Goal: Task Accomplishment & Management: Use online tool/utility

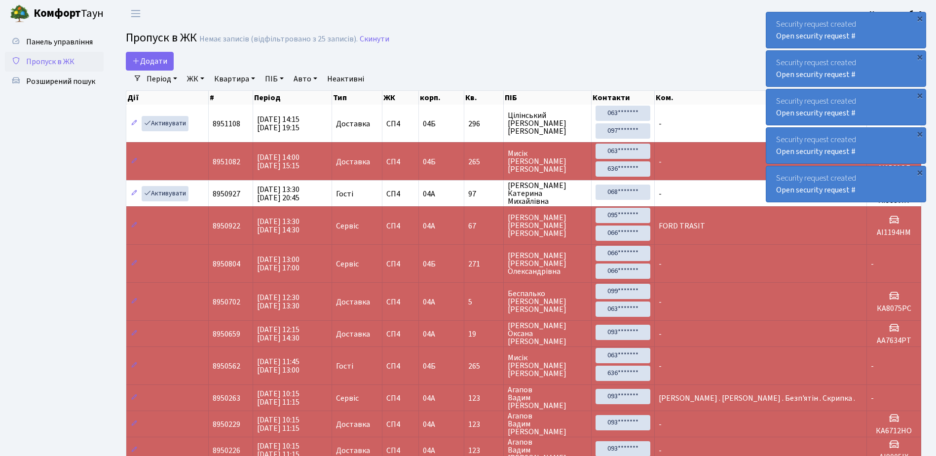
select select "25"
click at [771, 17] on div "Security request created Open security request #" at bounding box center [845, 30] width 159 height 36
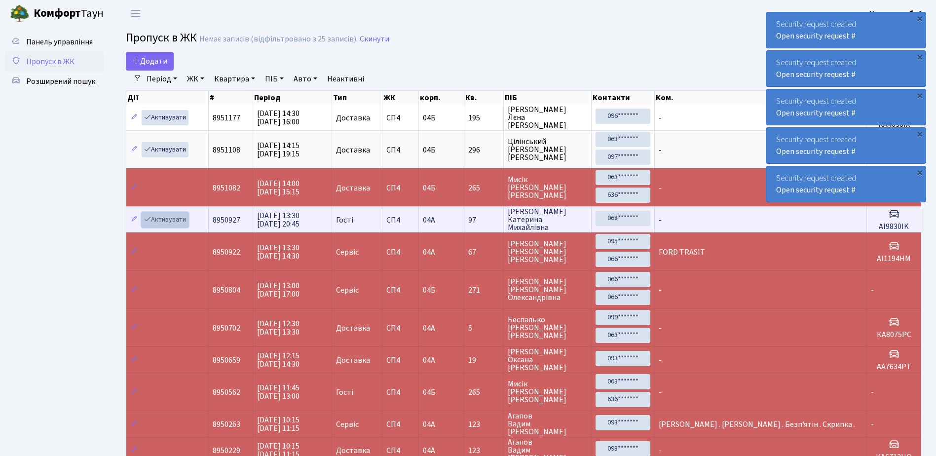
click at [172, 216] on link "Активувати" at bounding box center [165, 219] width 47 height 15
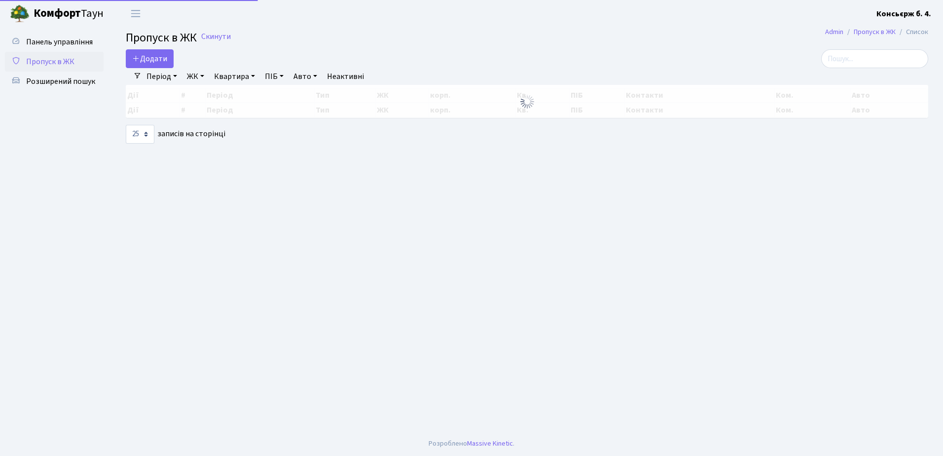
select select "25"
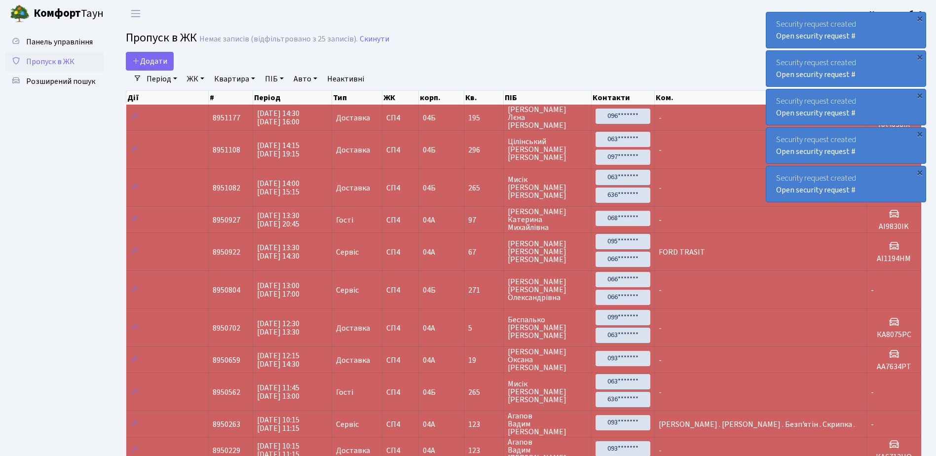
click at [775, 17] on div "Security request created Open security request #" at bounding box center [845, 30] width 159 height 36
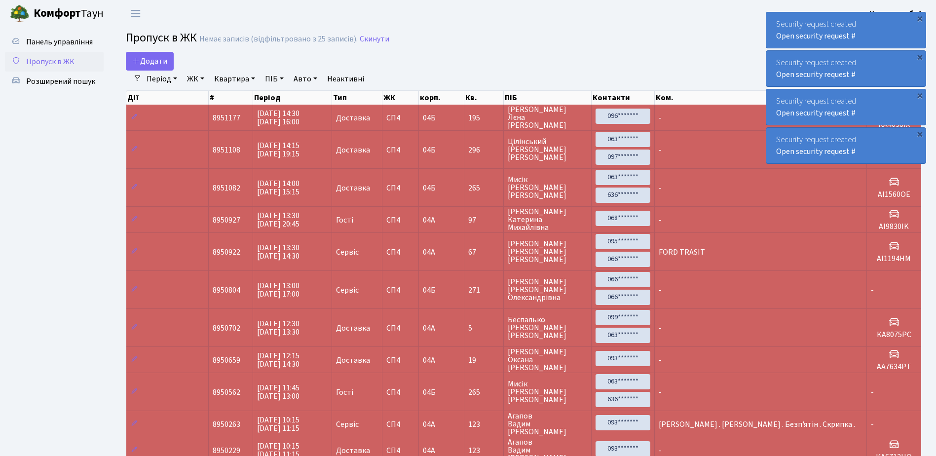
click at [775, 17] on div "Security request created Open security request #" at bounding box center [845, 30] width 159 height 36
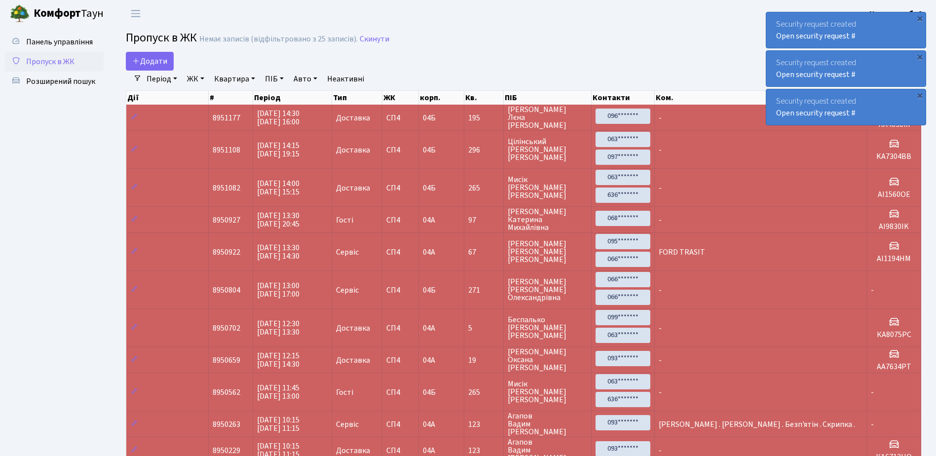
click at [775, 17] on div "Security request created Open security request #" at bounding box center [845, 30] width 159 height 36
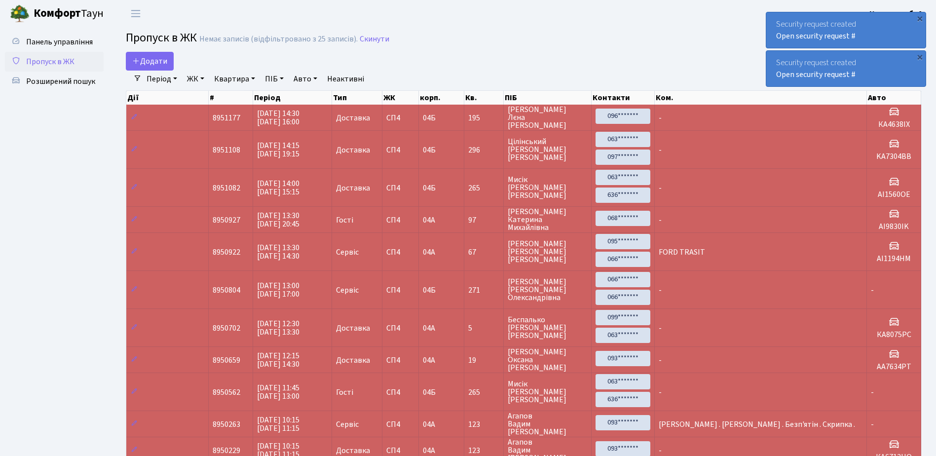
click at [775, 17] on div "Security request created Open security request #" at bounding box center [845, 30] width 159 height 36
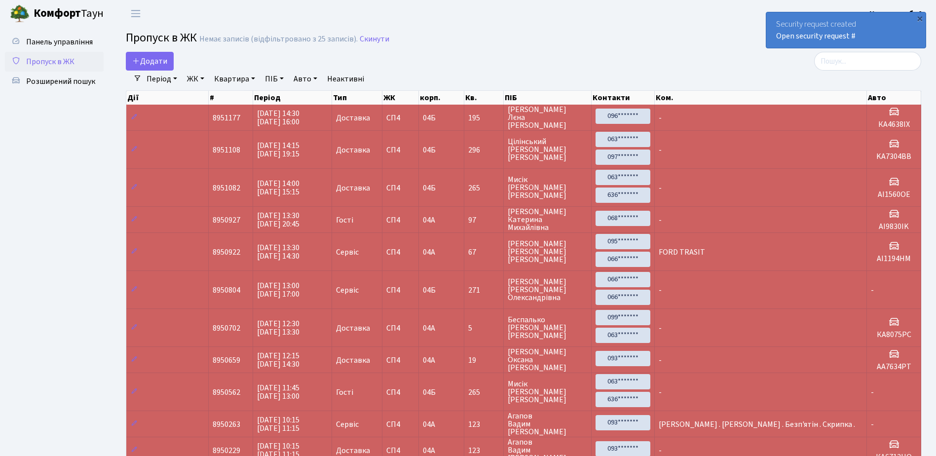
click at [775, 17] on div "Security request created Open security request #" at bounding box center [845, 30] width 159 height 36
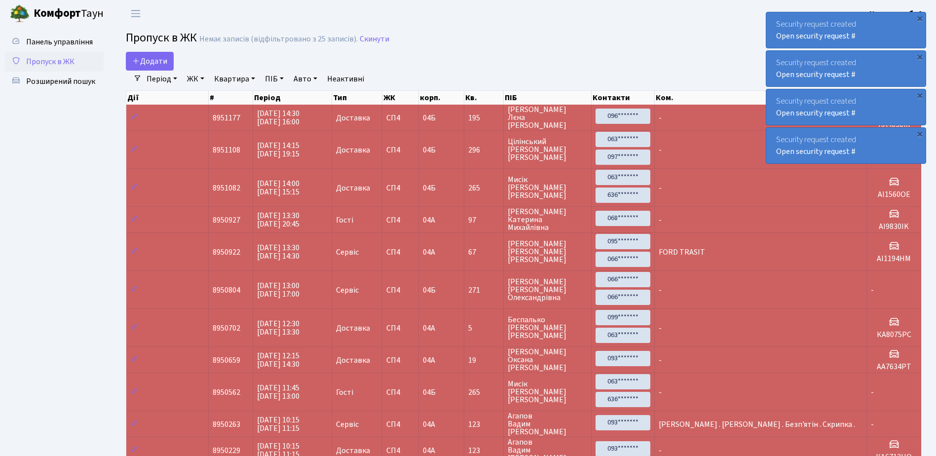
click at [776, 25] on div "Security request created Open security request #" at bounding box center [845, 30] width 159 height 36
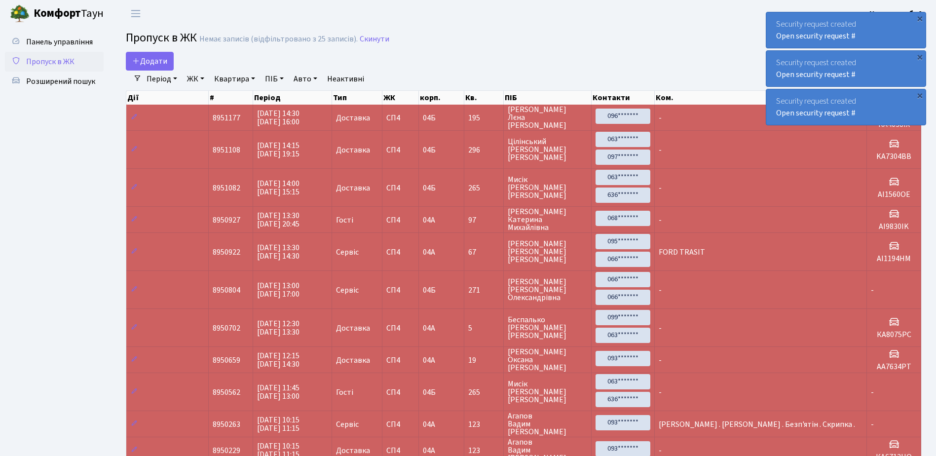
click at [776, 25] on div "Security request created Open security request #" at bounding box center [845, 30] width 159 height 36
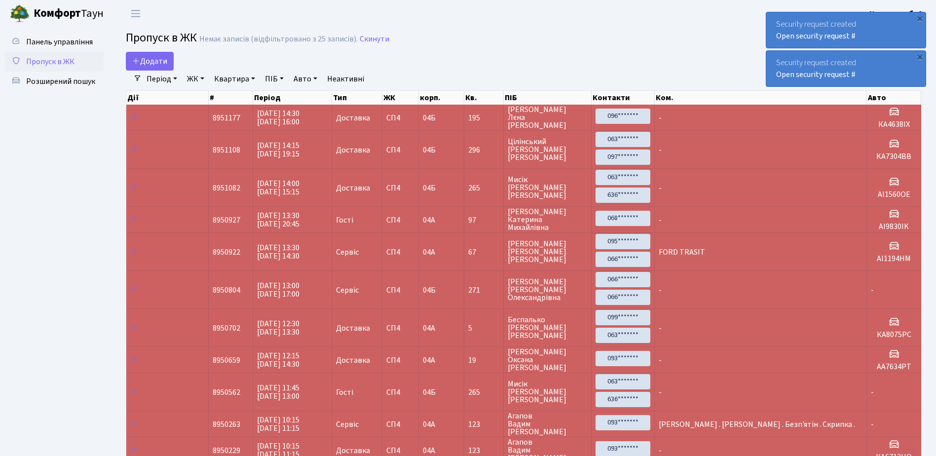
click at [776, 25] on div "Security request created Open security request #" at bounding box center [845, 30] width 159 height 36
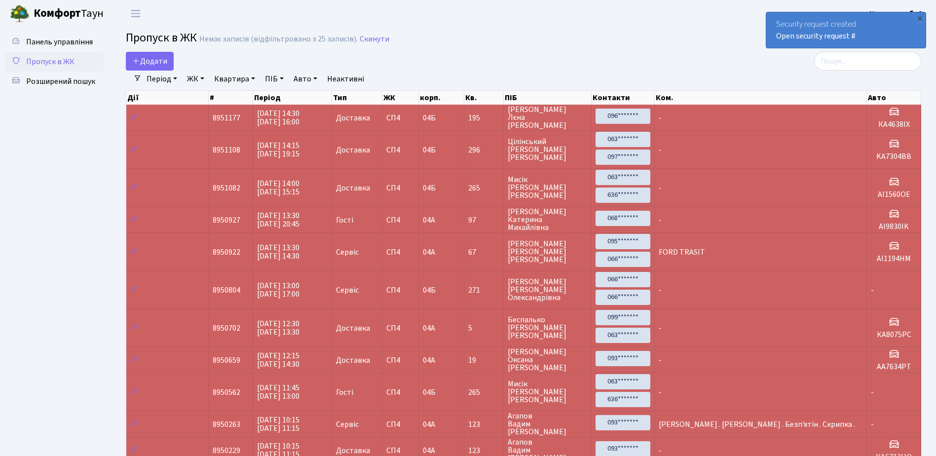
click at [776, 25] on div "Security request created Open security request #" at bounding box center [845, 30] width 159 height 36
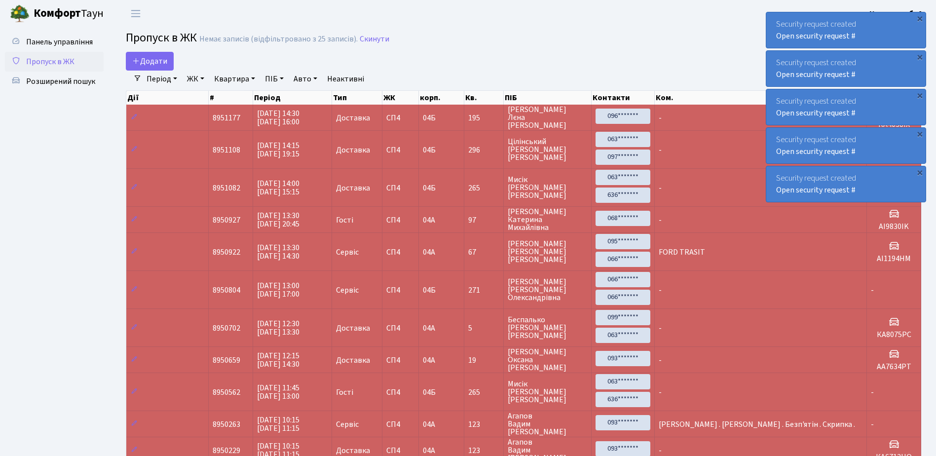
click at [772, 19] on div "Security request created Open security request #" at bounding box center [845, 30] width 159 height 36
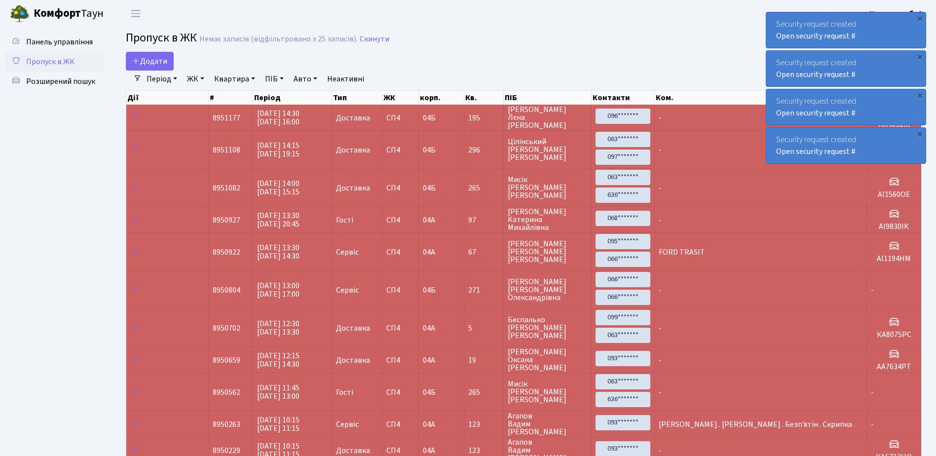
click at [772, 19] on div "Security request created Open security request #" at bounding box center [845, 30] width 159 height 36
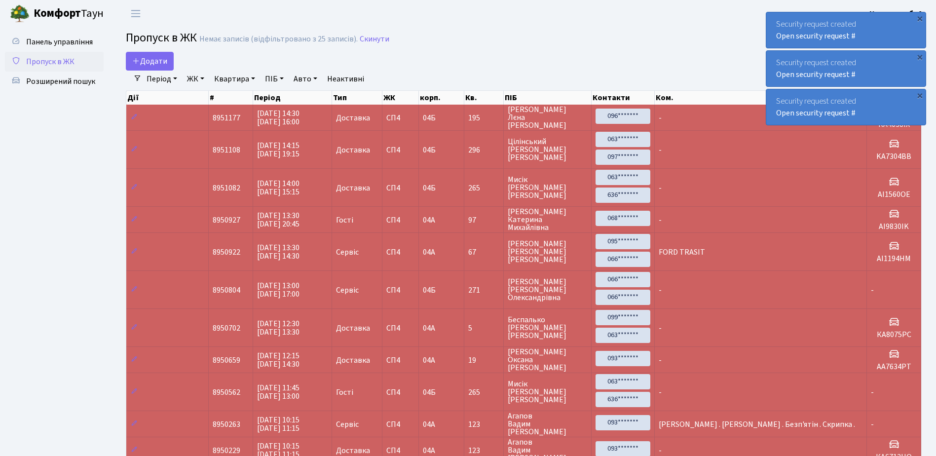
click at [772, 19] on div "Security request created Open security request #" at bounding box center [845, 30] width 159 height 36
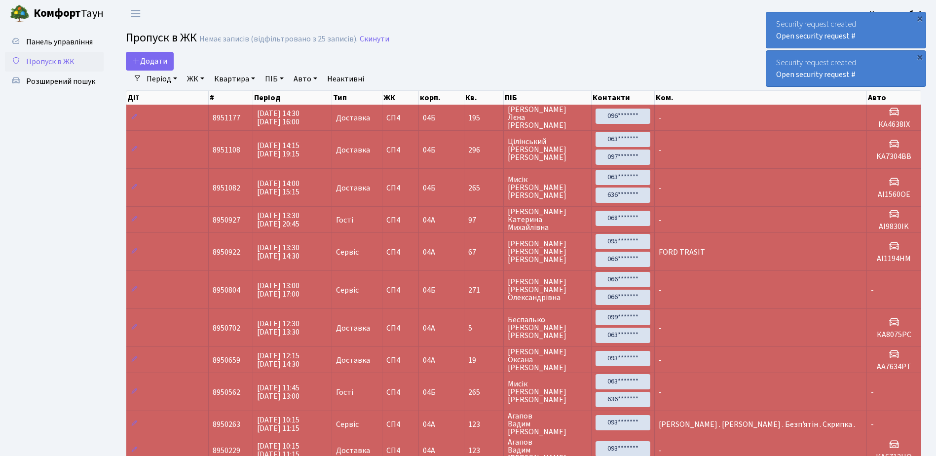
click at [772, 19] on div "Security request created Open security request #" at bounding box center [845, 30] width 159 height 36
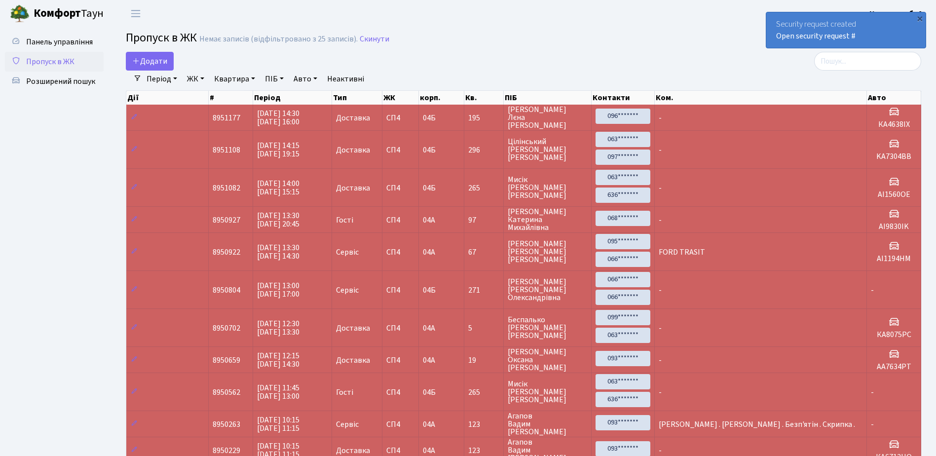
click at [772, 19] on div "Security request created Open security request #" at bounding box center [845, 30] width 159 height 36
